Goal: Task Accomplishment & Management: Complete application form

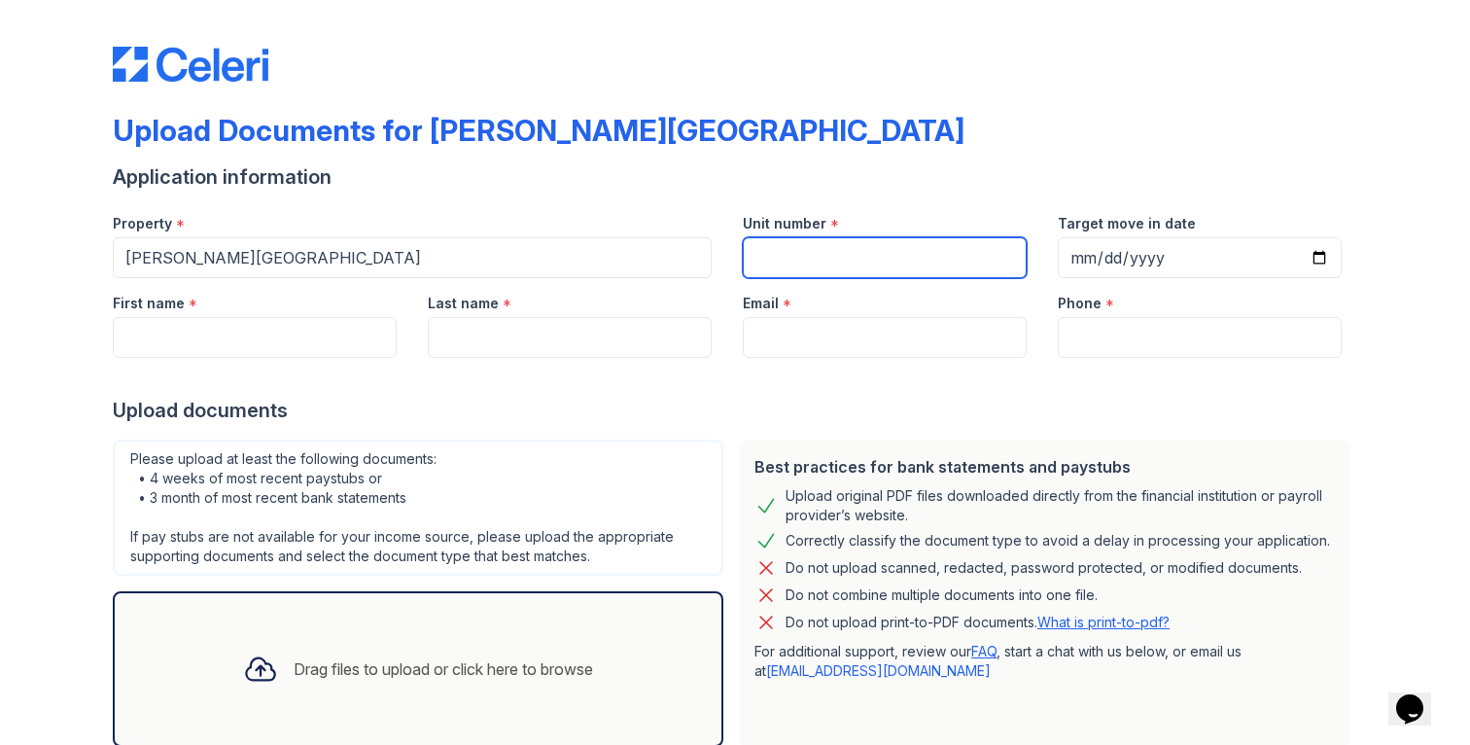
click at [837, 254] on input "Unit number" at bounding box center [885, 257] width 284 height 41
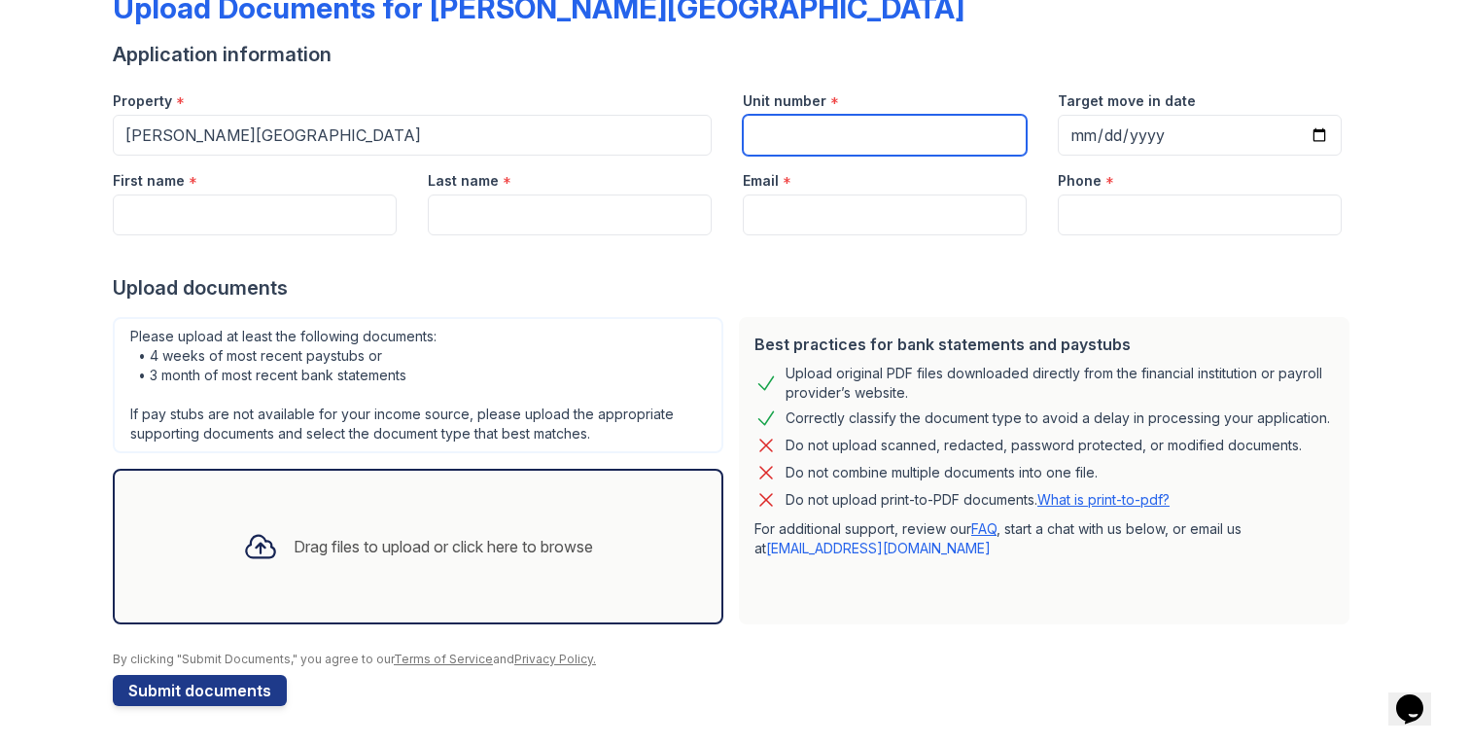
click at [817, 128] on input "Unit number" at bounding box center [885, 135] width 284 height 41
type input "1014A"
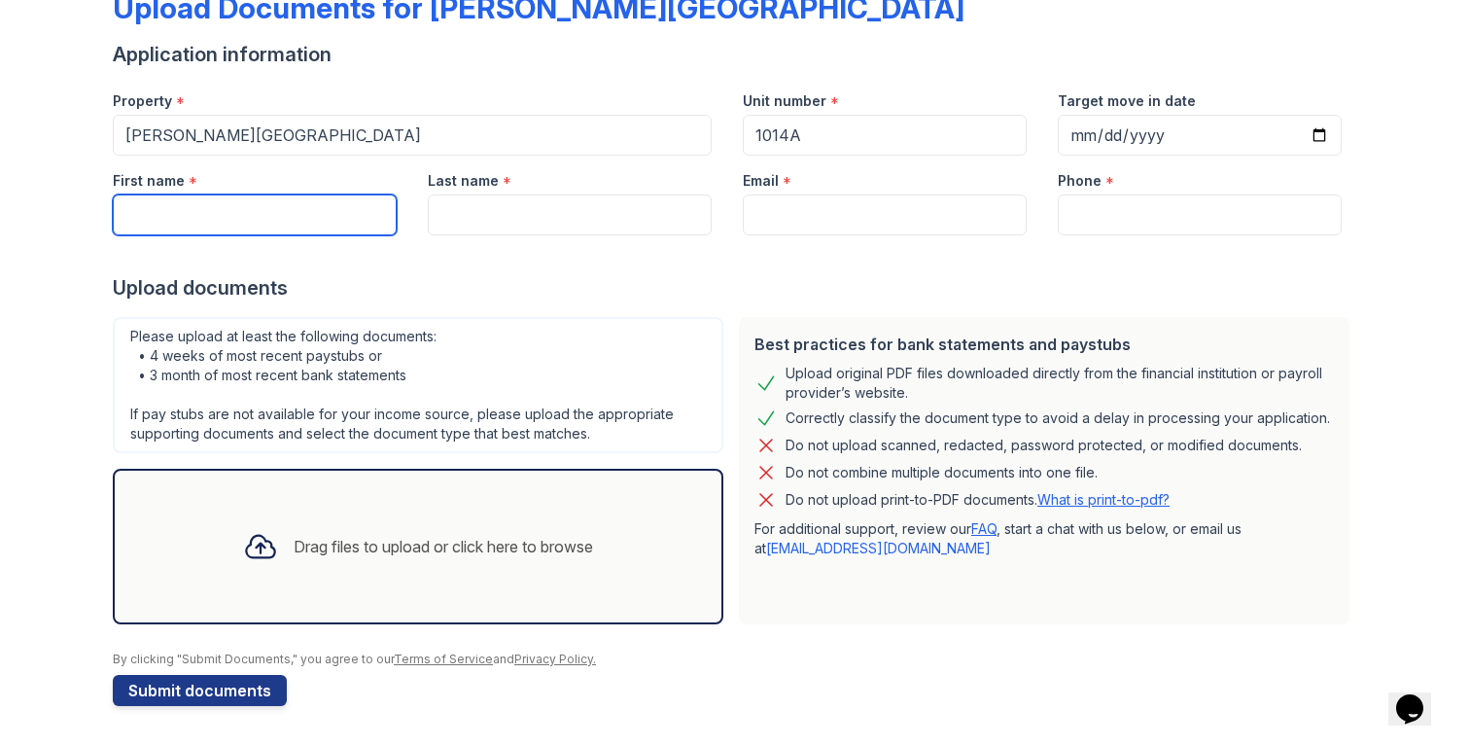
click at [328, 204] on input "First name" at bounding box center [255, 214] width 284 height 41
type input "Yichen"
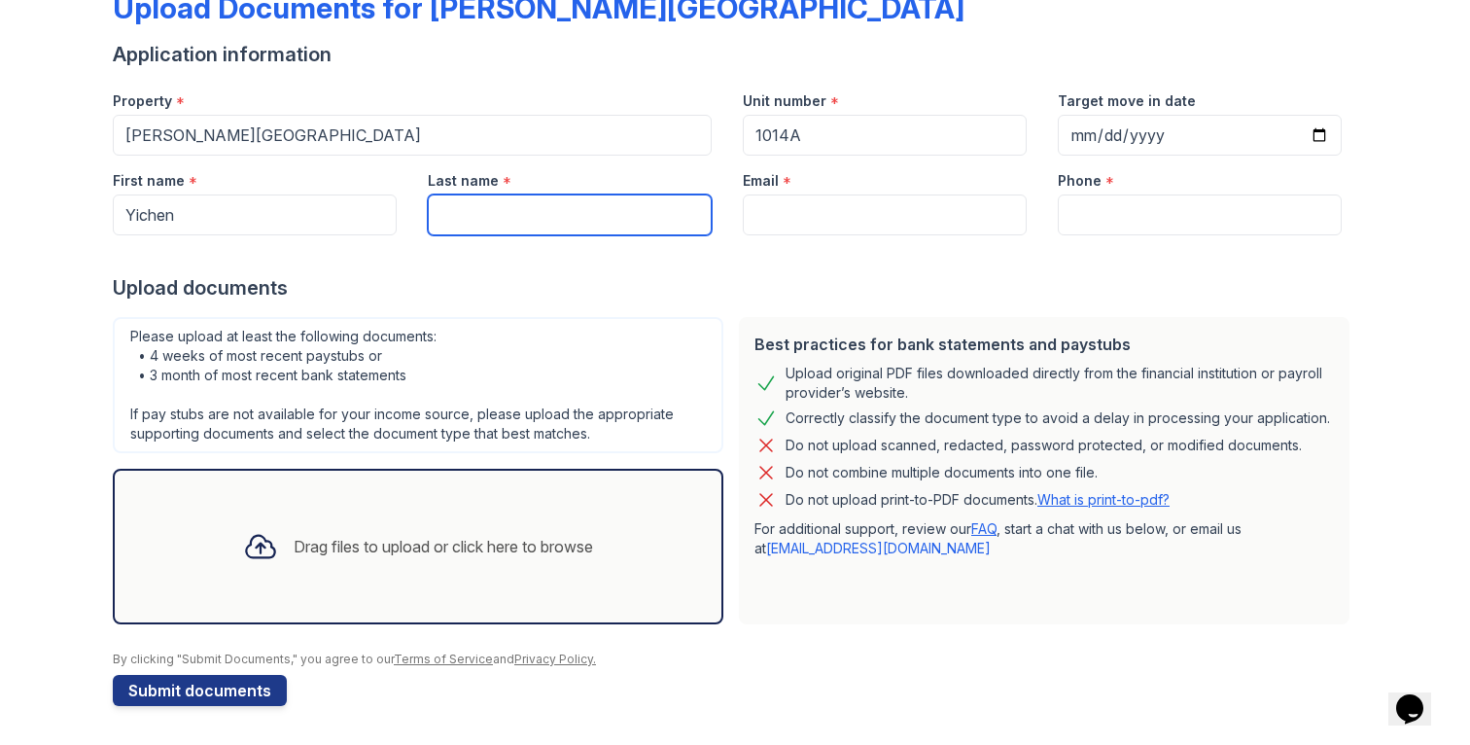
click at [555, 215] on input "Last name" at bounding box center [570, 214] width 284 height 41
type input "Ruan"
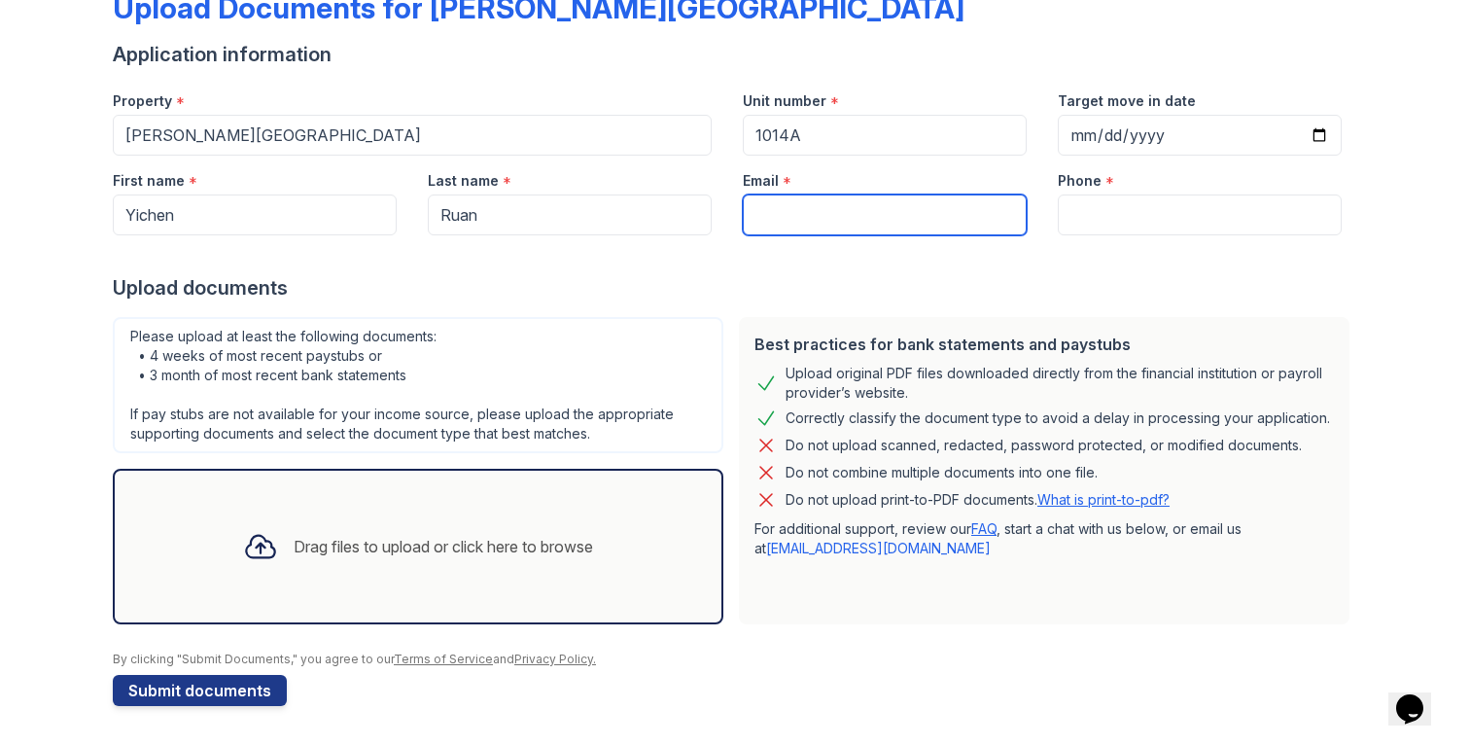
click at [890, 216] on input "Email" at bounding box center [885, 214] width 284 height 41
type input "[EMAIL_ADDRESS][DOMAIN_NAME]"
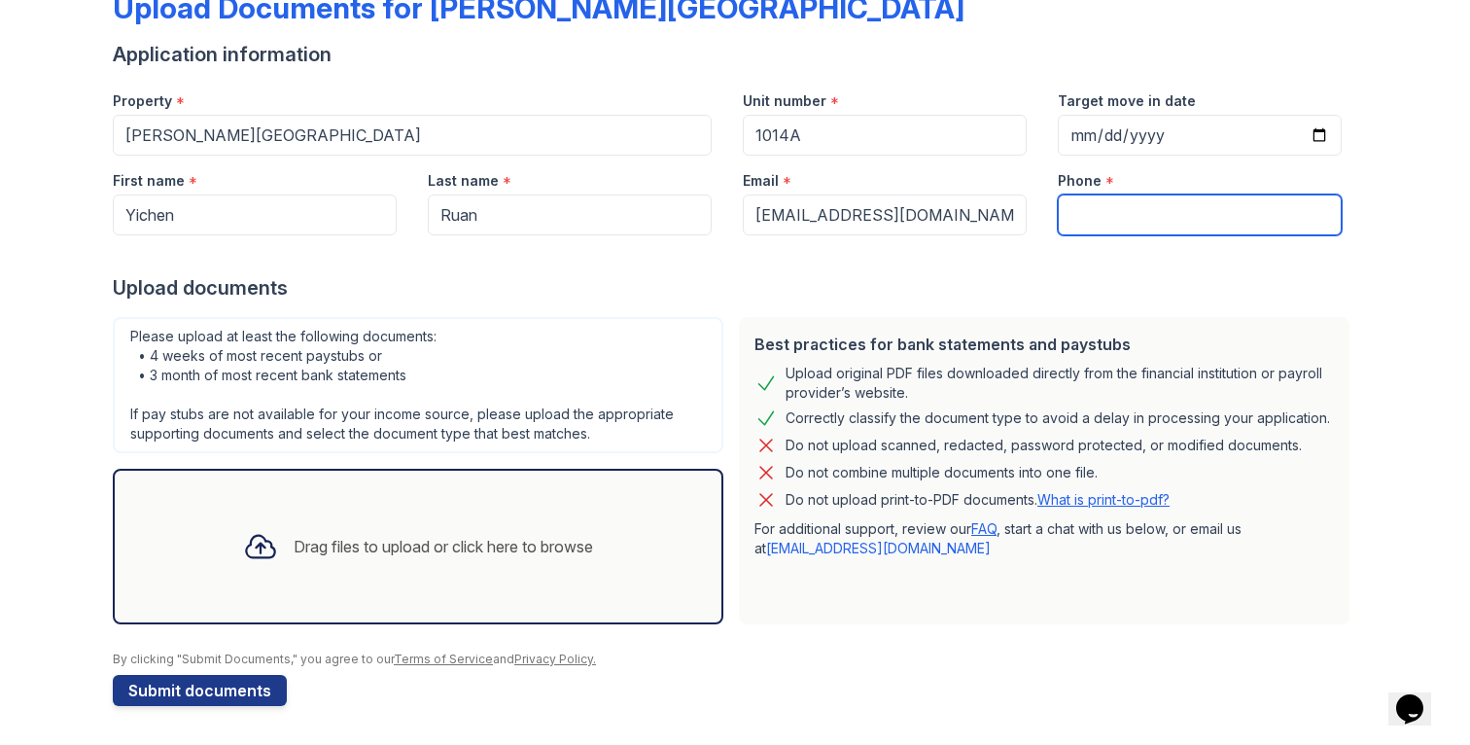
click at [1221, 203] on input "Phone" at bounding box center [1200, 214] width 284 height 41
type input "5106665187"
click at [1017, 282] on div "Upload documents" at bounding box center [735, 287] width 1244 height 27
click at [390, 538] on div "Drag files to upload or click here to browse" at bounding box center [443, 546] width 299 height 23
click at [434, 559] on div "Drag files to upload or click here to browse" at bounding box center [417, 546] width 381 height 66
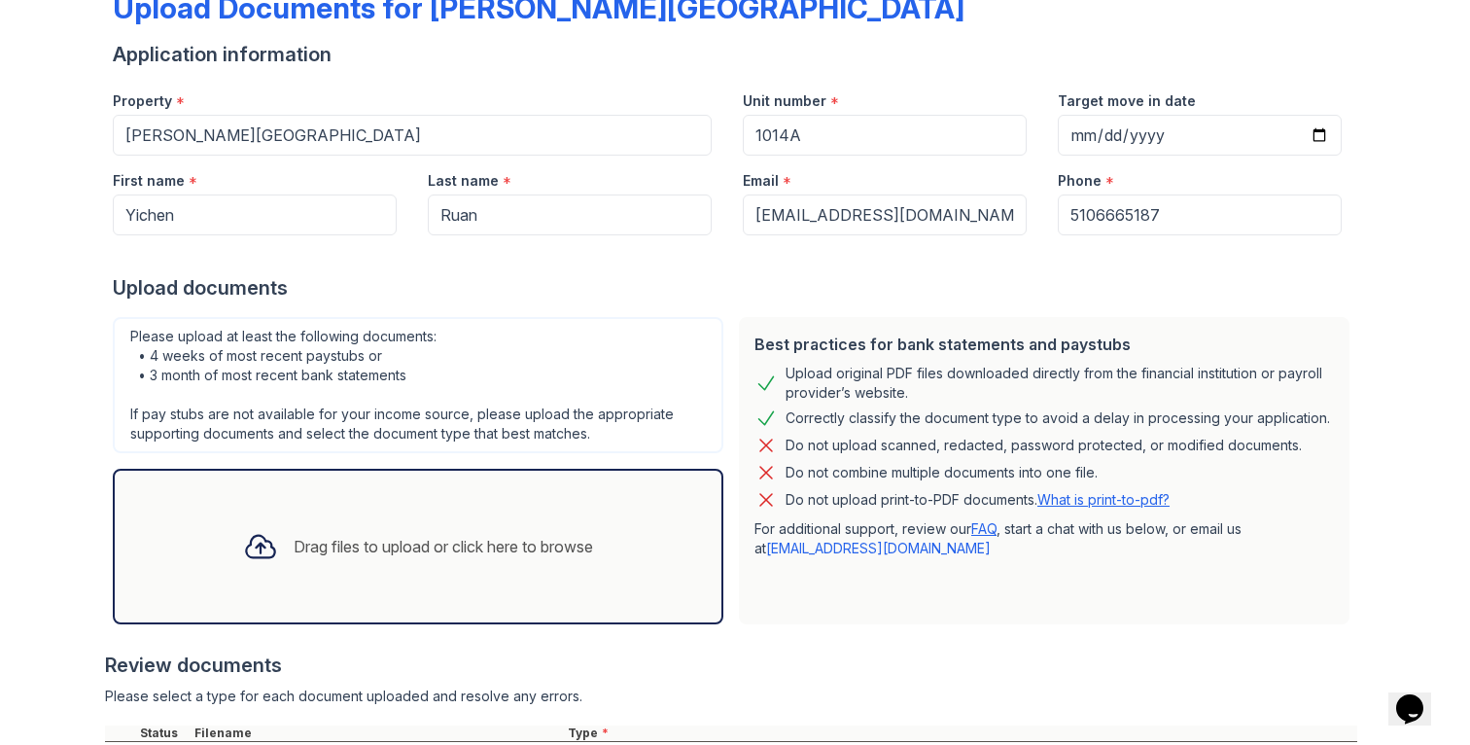
scroll to position [347, 0]
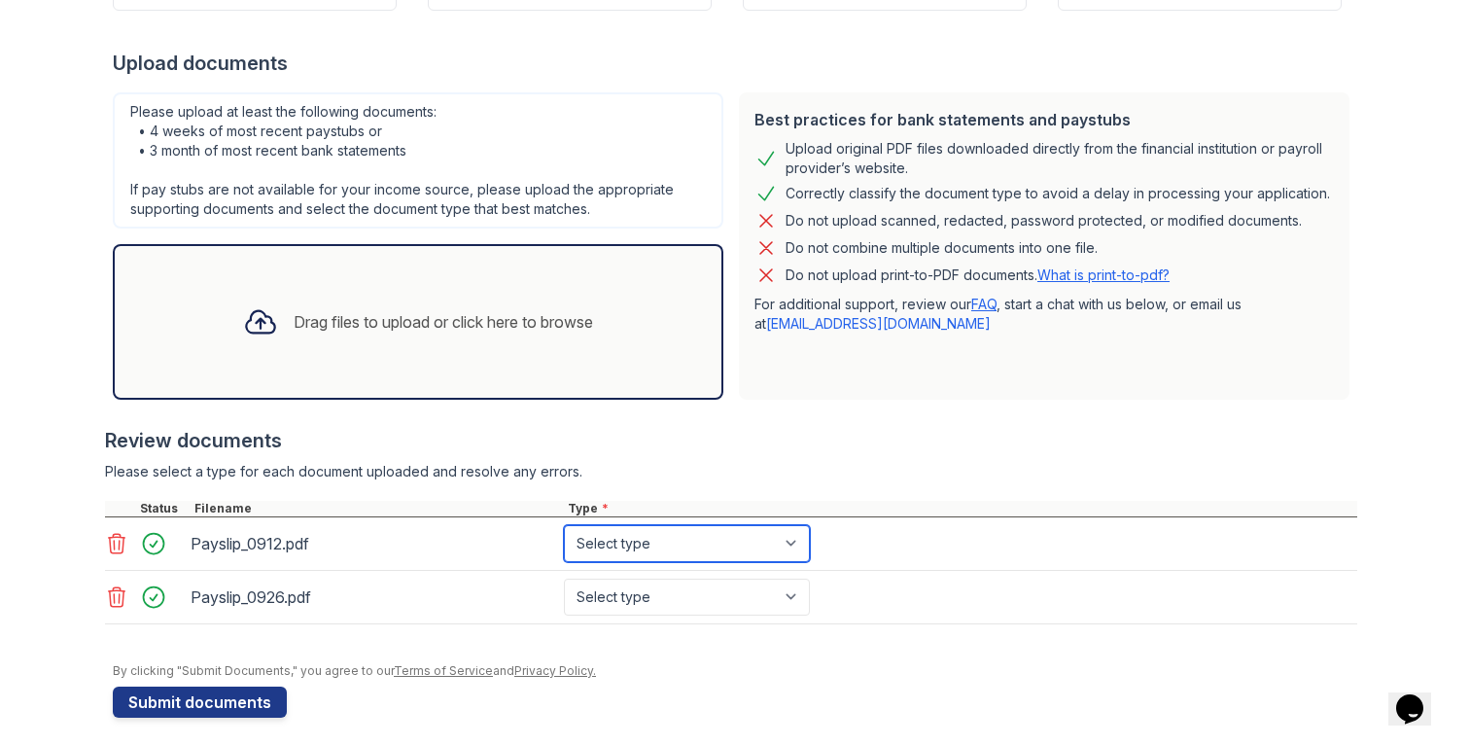
click at [766, 542] on select "Select type Paystub Bank Statement Offer Letter Tax Documents Benefit Award Let…" at bounding box center [687, 543] width 246 height 37
select select "paystub"
click at [564, 525] on select "Select type Paystub Bank Statement Offer Letter Tax Documents Benefit Award Let…" at bounding box center [687, 543] width 246 height 37
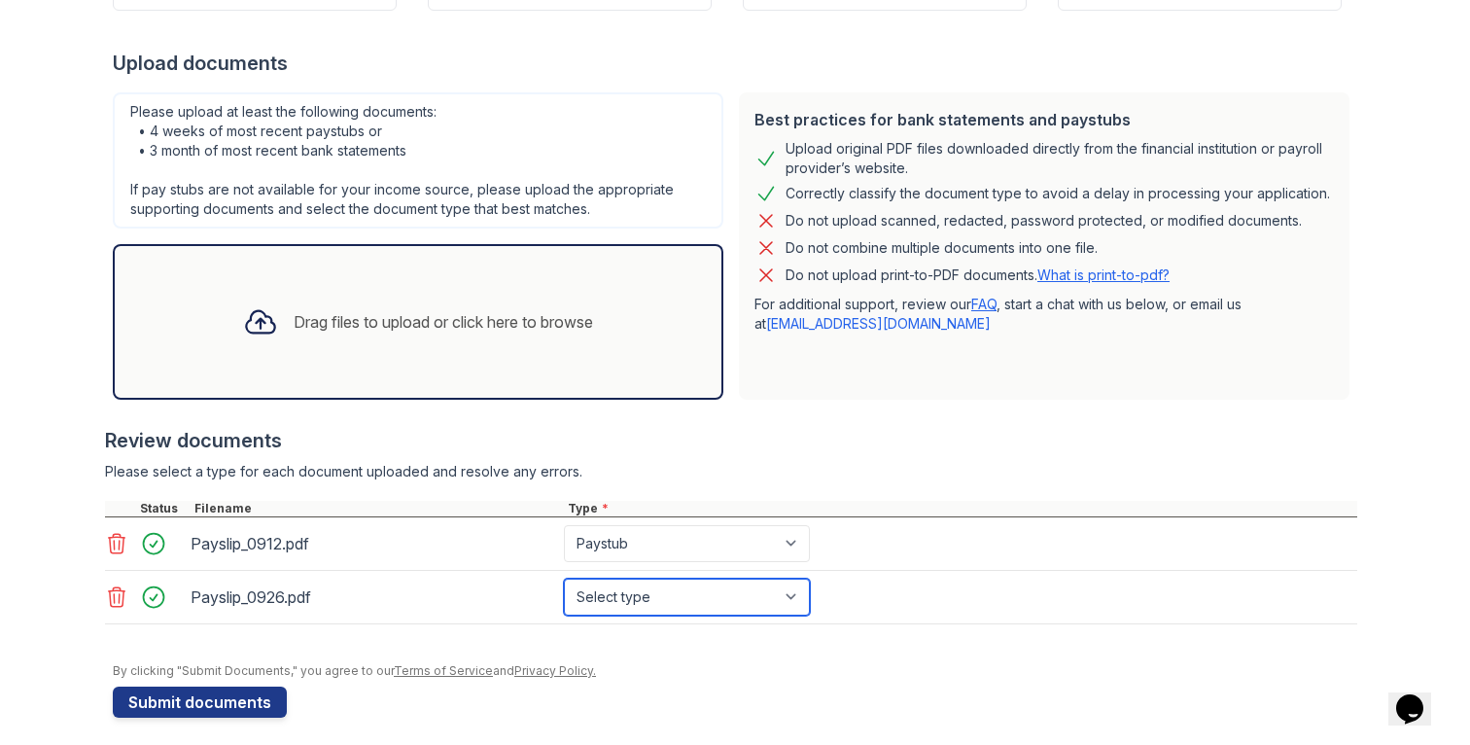
click at [748, 587] on select "Select type Paystub Bank Statement Offer Letter Tax Documents Benefit Award Let…" at bounding box center [687, 596] width 246 height 37
select select "paystub"
click at [564, 578] on select "Select type Paystub Bank Statement Offer Letter Tax Documents Benefit Award Let…" at bounding box center [687, 596] width 246 height 37
click at [593, 667] on div "By clicking "Submit Documents," you agree to our Terms of Service and Privacy P…" at bounding box center [735, 671] width 1244 height 16
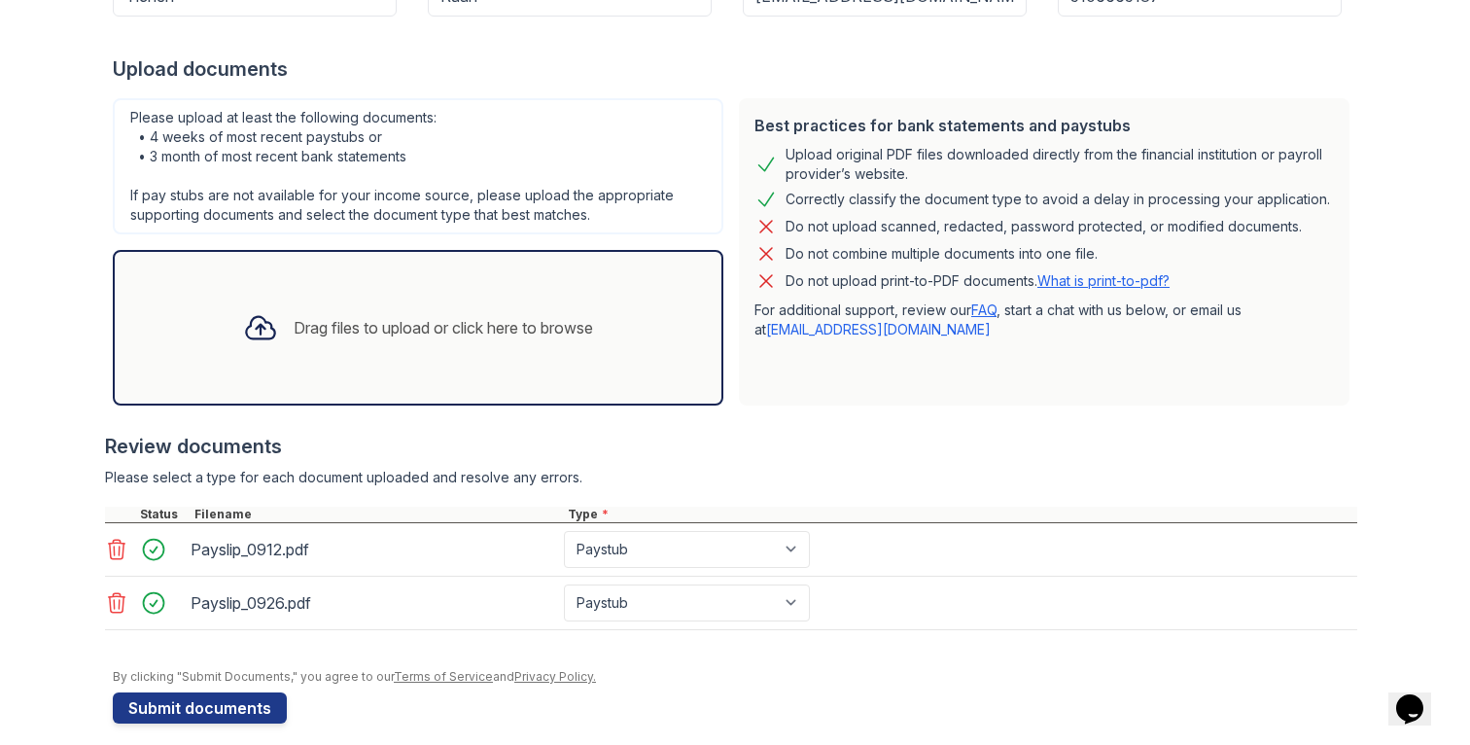
scroll to position [359, 0]
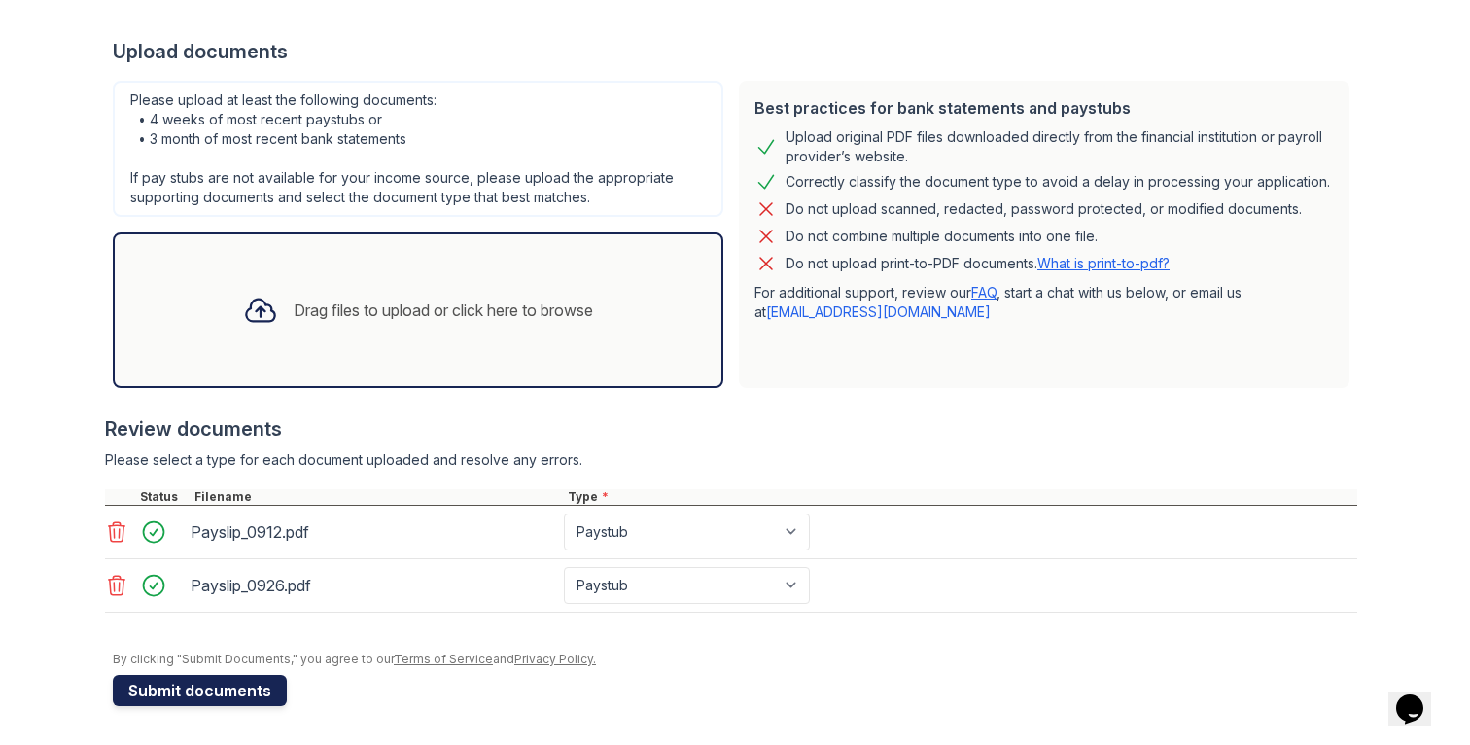
click at [239, 702] on button "Submit documents" at bounding box center [200, 690] width 174 height 31
